Goal: Task Accomplishment & Management: Manage account settings

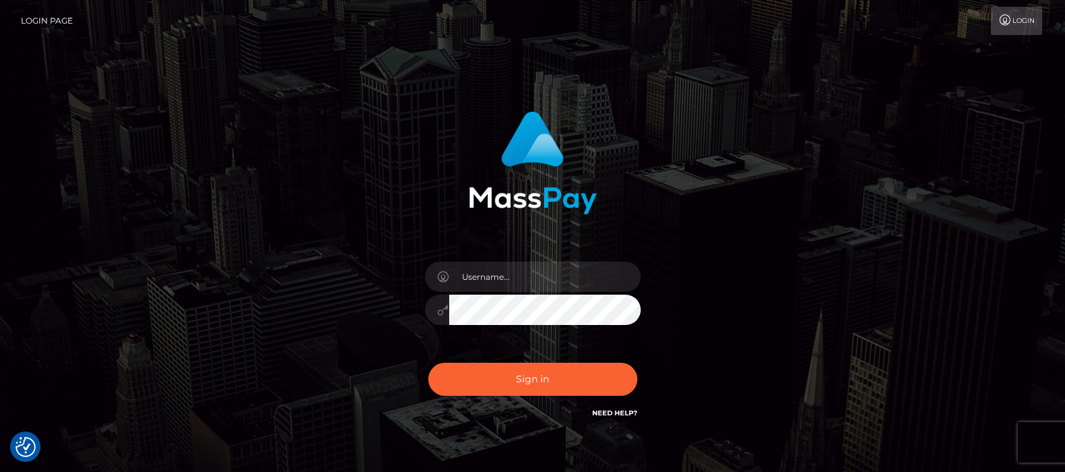
click at [500, 283] on input "text" at bounding box center [545, 277] width 192 height 30
type input "[DOMAIN_NAME]"
click at [515, 376] on button "Sign in" at bounding box center [532, 379] width 209 height 33
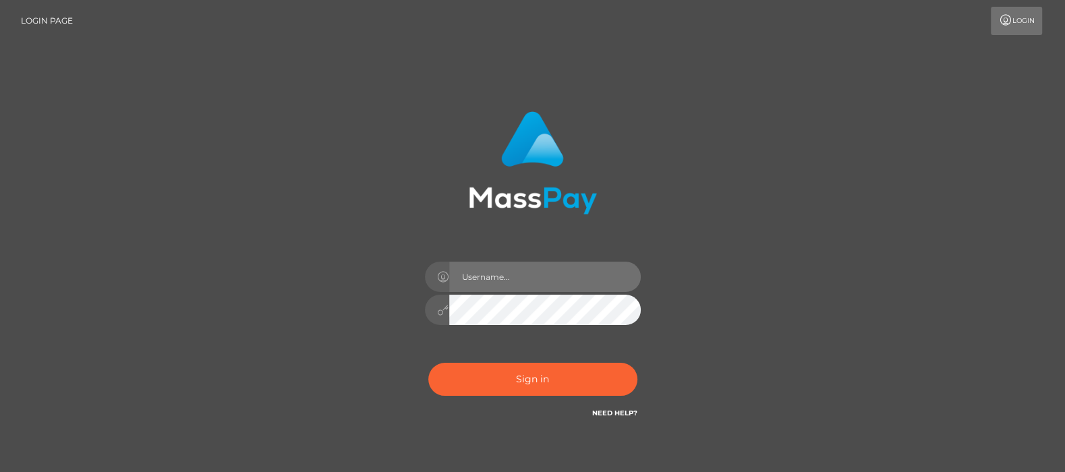
click at [496, 280] on input "text" at bounding box center [545, 277] width 192 height 30
type input "[DOMAIN_NAME]"
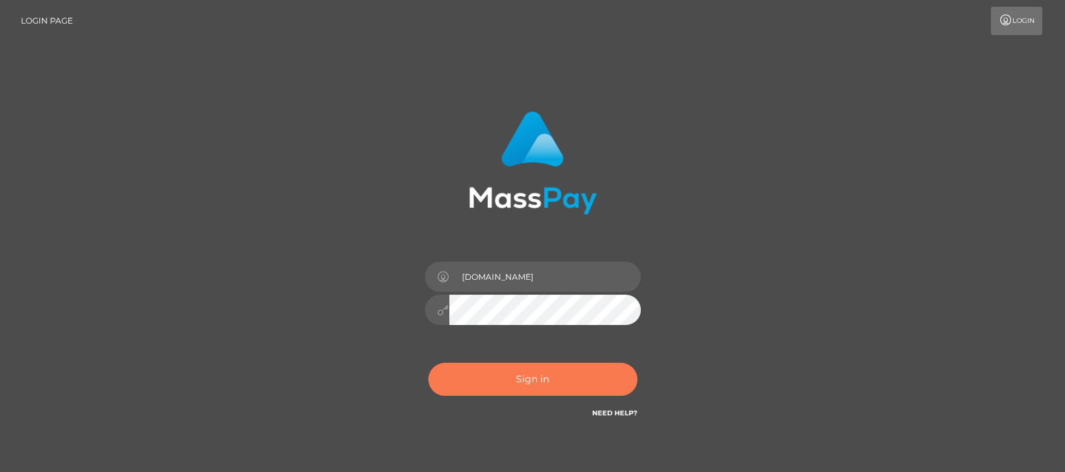
click at [548, 378] on button "Sign in" at bounding box center [532, 379] width 209 height 33
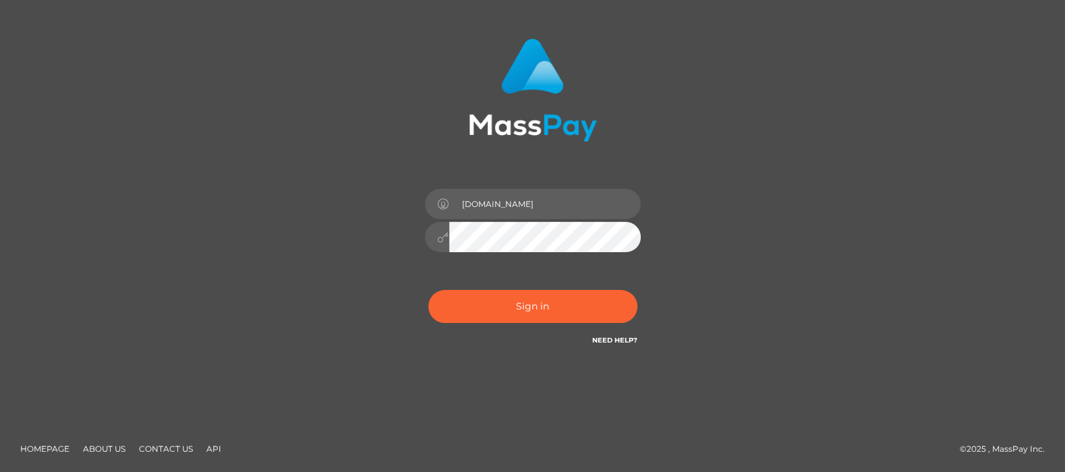
click at [740, 299] on div "[DOMAIN_NAME] Sign in" at bounding box center [532, 199] width 769 height 343
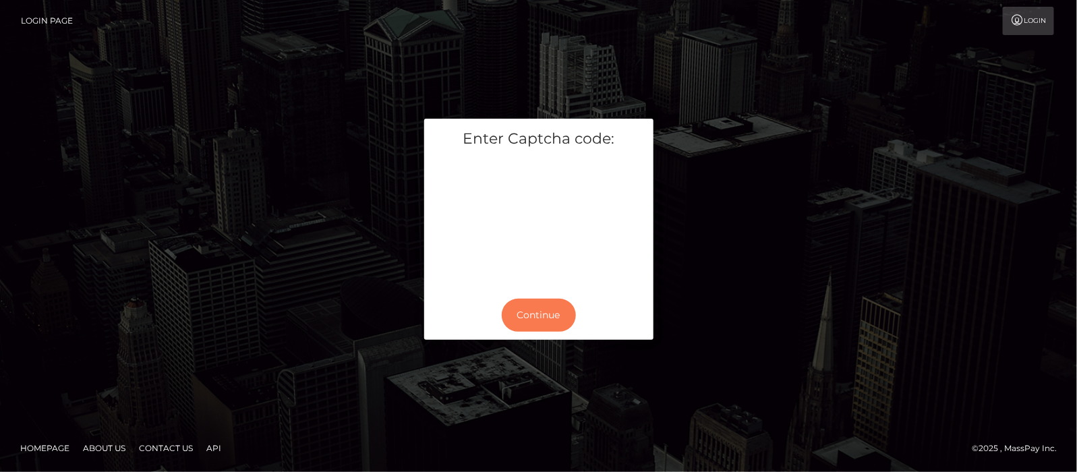
click at [523, 305] on button "Continue" at bounding box center [539, 315] width 74 height 33
click at [518, 314] on button "Continue" at bounding box center [539, 315] width 74 height 33
click at [709, 276] on div "Enter Captcha code: Continue" at bounding box center [538, 236] width 769 height 235
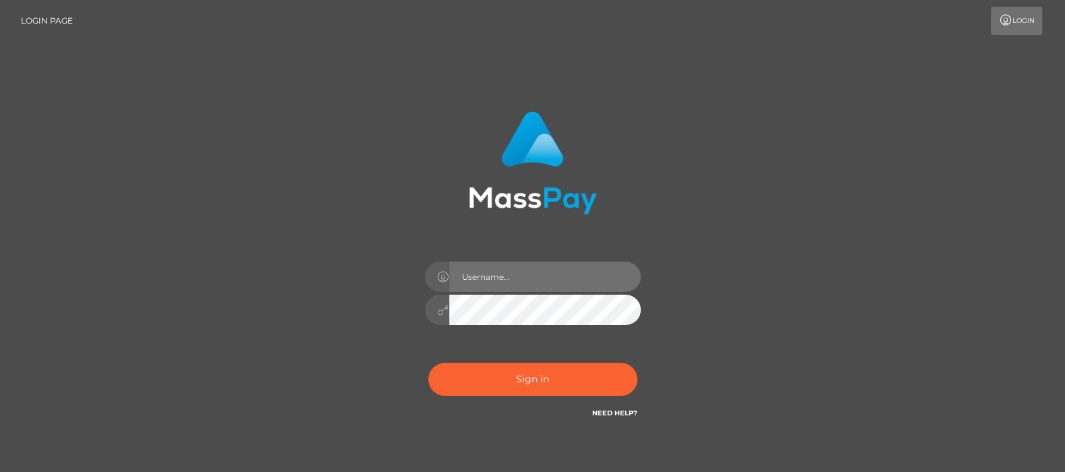
click at [494, 275] on input "text" at bounding box center [545, 277] width 192 height 30
type input "[DOMAIN_NAME]"
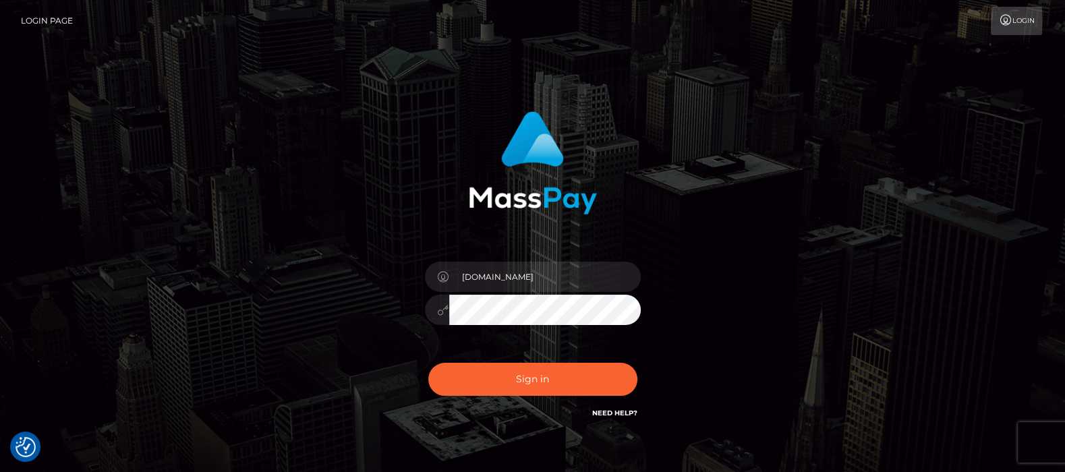
click at [430, 307] on div at bounding box center [533, 308] width 216 height 26
click at [522, 376] on button "Sign in" at bounding box center [532, 379] width 209 height 33
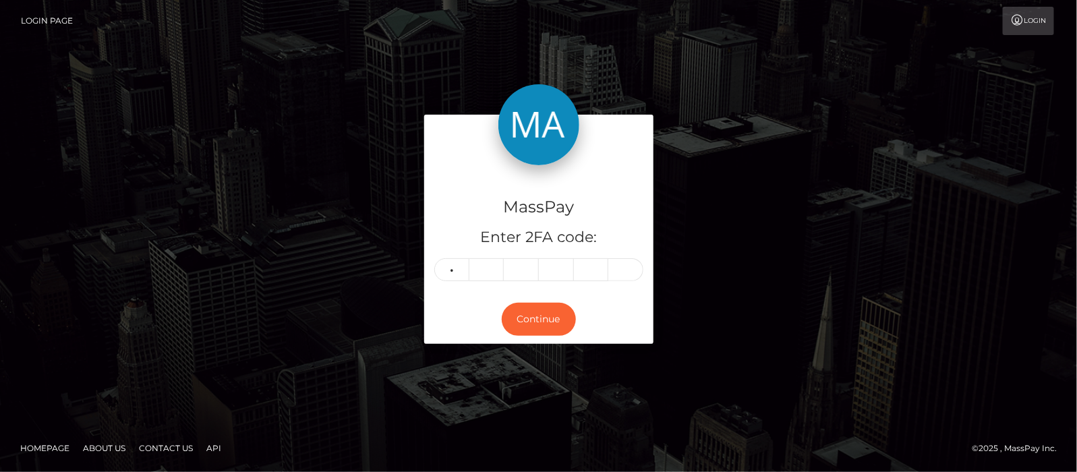
type input "4"
type input "7"
type input "8"
type input "0"
type input "9"
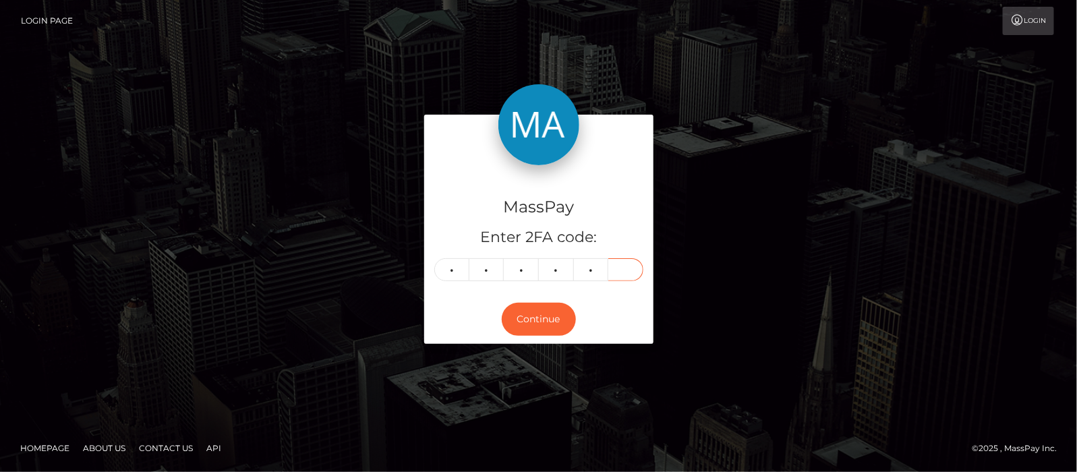
type input "6"
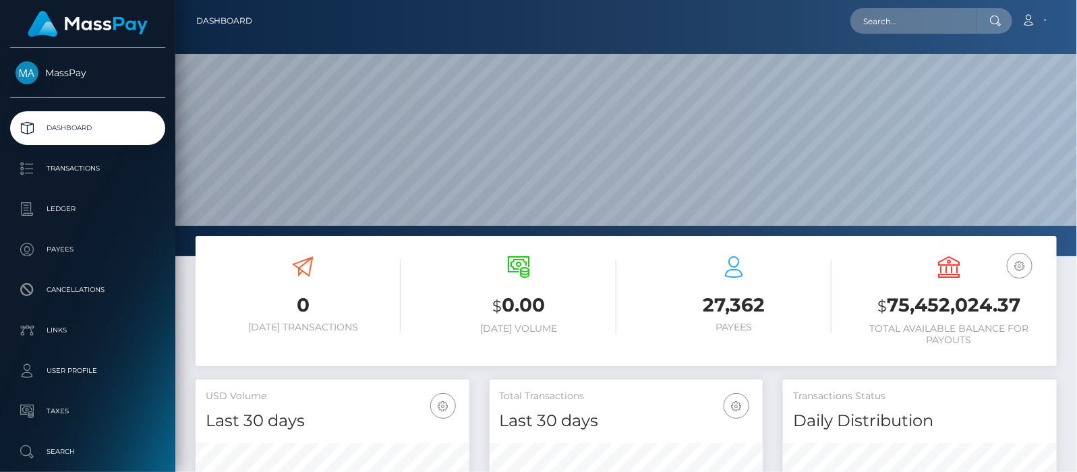
scroll to position [239, 274]
click at [1044, 20] on link "Account" at bounding box center [1034, 21] width 40 height 28
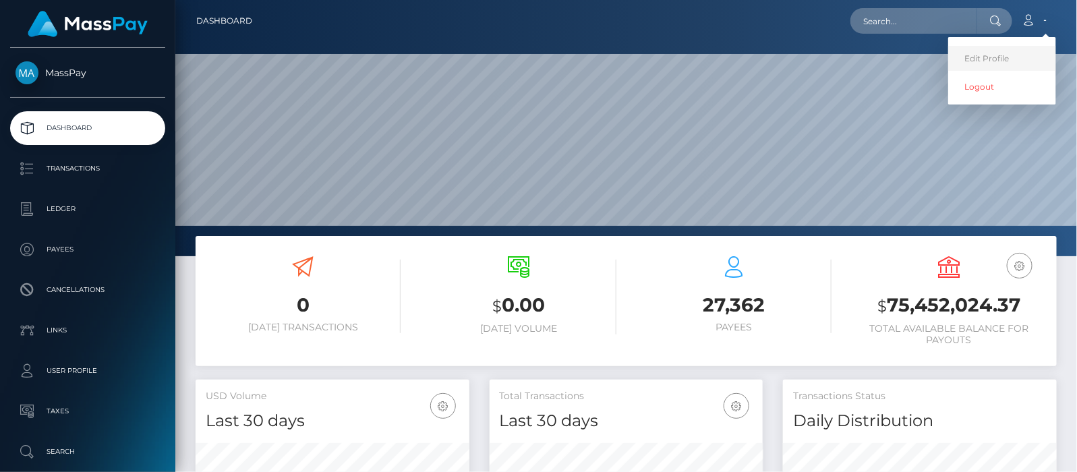
click at [989, 58] on link "Edit Profile" at bounding box center [1002, 58] width 108 height 25
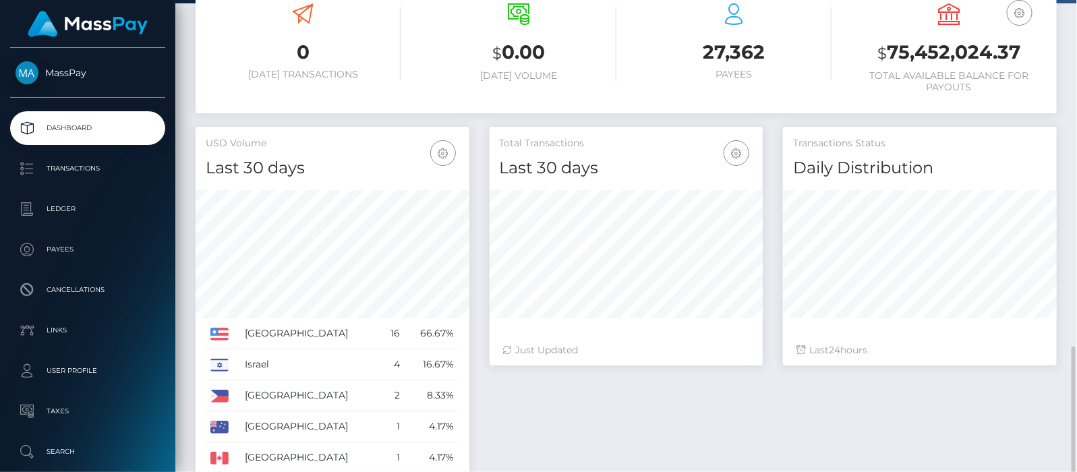
scroll to position [387, 0]
